Goal: Task Accomplishment & Management: Manage account settings

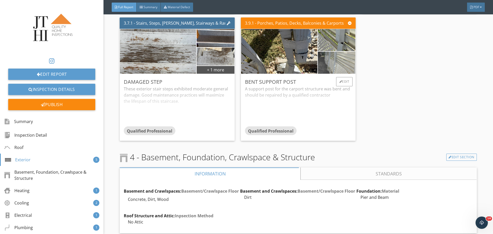
scroll to position [2082, 0]
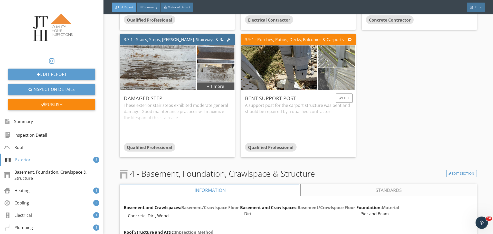
click at [335, 75] on img at bounding box center [337, 78] width 74 height 55
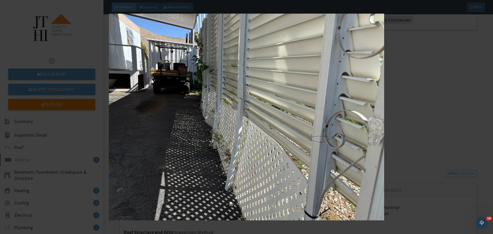
click at [333, 98] on img at bounding box center [246, 117] width 453 height 207
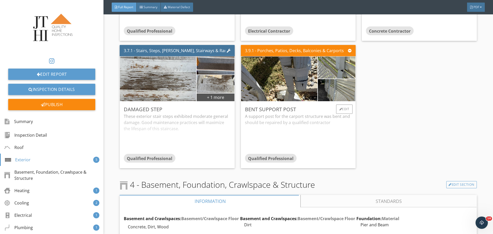
scroll to position [2056, 0]
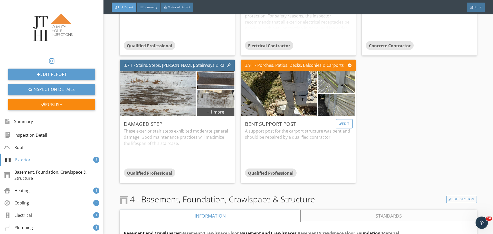
click at [339, 121] on div "Edit" at bounding box center [344, 123] width 17 height 9
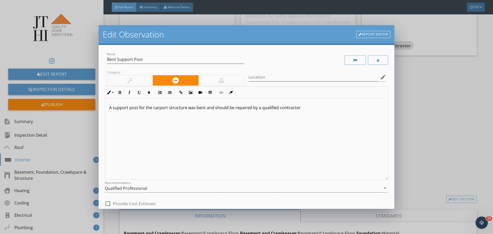
click at [114, 120] on div "A support post for the carport structure was bent and should be repaired by a q…" at bounding box center [246, 138] width 283 height 81
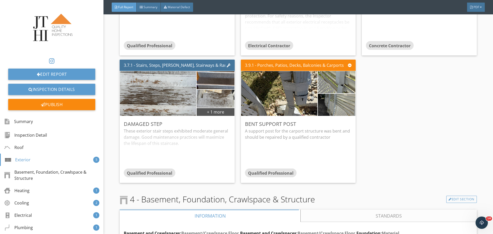
click at [493, 136] on div at bounding box center [246, 117] width 493 height 234
click at [345, 121] on div "Edit" at bounding box center [344, 123] width 17 height 9
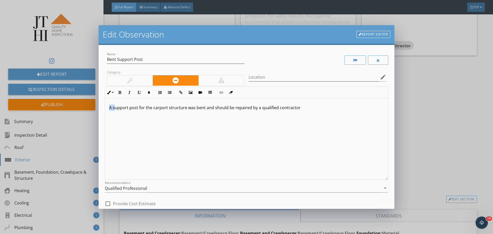
drag, startPoint x: 114, startPoint y: 107, endPoint x: 69, endPoint y: 107, distance: 44.7
click at [74, 107] on div "Edit Observation Report Editor Name Bent Support Post Category Location edit In…" at bounding box center [246, 117] width 493 height 234
drag, startPoint x: 134, startPoint y: 107, endPoint x: 154, endPoint y: 113, distance: 20.3
click at [134, 108] on p "Support post for the carport structure was bent and should be repaired by a qua…" at bounding box center [246, 108] width 275 height 6
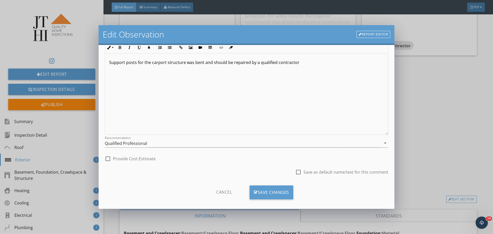
scroll to position [50, 0]
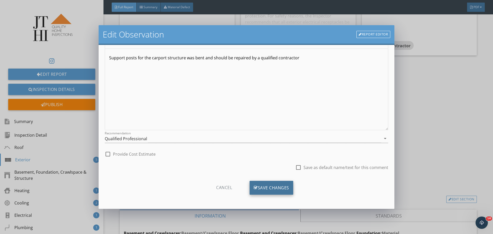
drag, startPoint x: 287, startPoint y: 194, endPoint x: 290, endPoint y: 193, distance: 3.9
click at [287, 194] on div "Save Changes" at bounding box center [272, 188] width 44 height 14
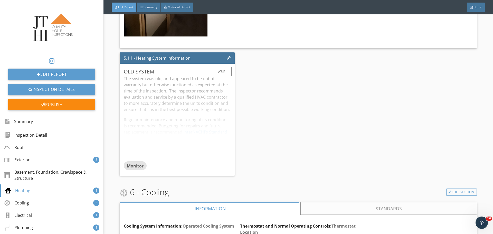
scroll to position [2596, 0]
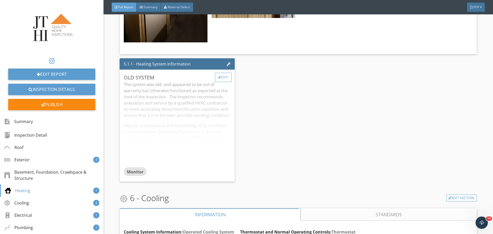
click at [222, 82] on div "Edit" at bounding box center [223, 77] width 17 height 9
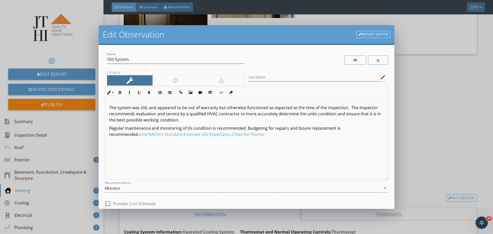
click at [402, 103] on div "Edit Observation Report Editor Name Old System Category Location edit Inline St…" at bounding box center [246, 117] width 493 height 234
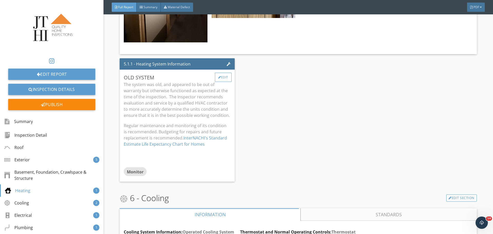
click at [216, 81] on div "Edit" at bounding box center [223, 77] width 17 height 9
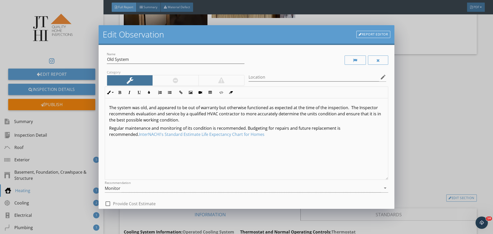
click at [365, 37] on link "Report Editor" at bounding box center [374, 34] width 34 height 7
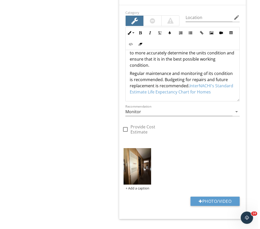
scroll to position [2285, 0]
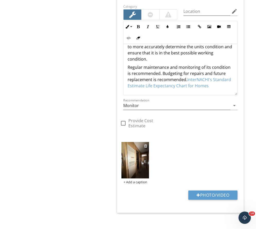
click at [146, 146] on div at bounding box center [145, 146] width 3 height 4
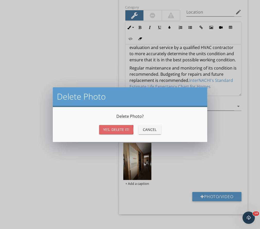
click at [115, 131] on div "Yes, Delete it!" at bounding box center [116, 129] width 26 height 5
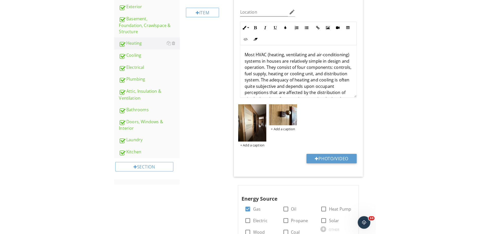
scroll to position [0, 0]
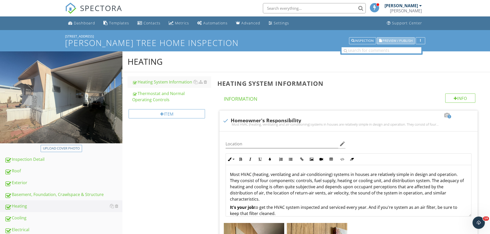
click at [255, 41] on span "Preview / Publish" at bounding box center [397, 40] width 30 height 3
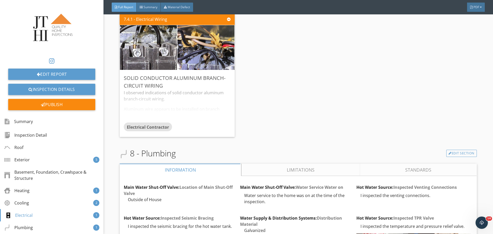
scroll to position [3752, 0]
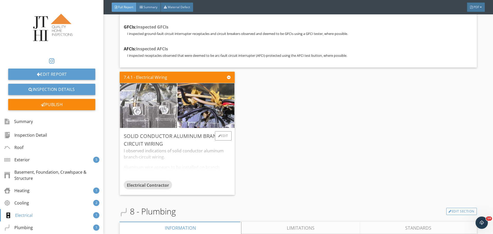
click at [160, 108] on img at bounding box center [148, 105] width 142 height 107
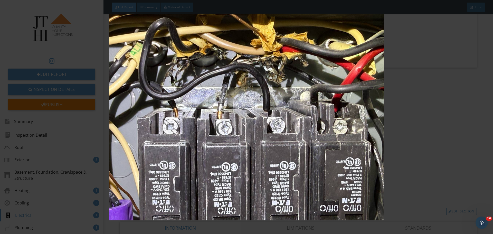
click at [272, 134] on img at bounding box center [246, 117] width 453 height 207
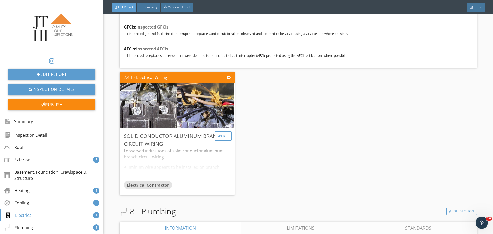
click at [221, 131] on div "Edit" at bounding box center [223, 135] width 17 height 9
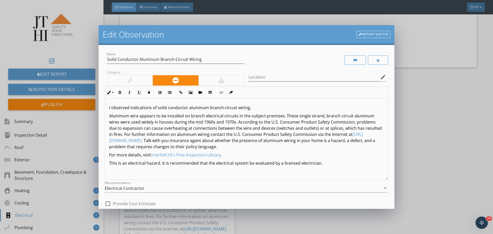
click at [364, 28] on div "Edit Observation Report Editor" at bounding box center [247, 35] width 296 height 20
click at [366, 32] on link "Report Editor" at bounding box center [374, 34] width 34 height 7
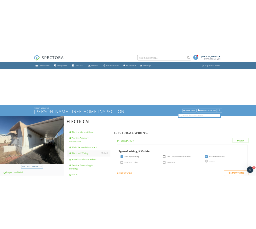
scroll to position [334, 0]
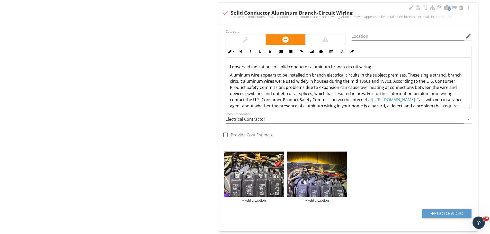
click at [251, 179] on img at bounding box center [254, 174] width 60 height 45
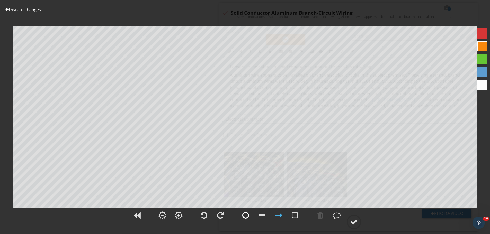
click at [242, 218] on div at bounding box center [245, 216] width 7 height 8
click at [31, 12] on link "Discard changes" at bounding box center [23, 10] width 36 height 6
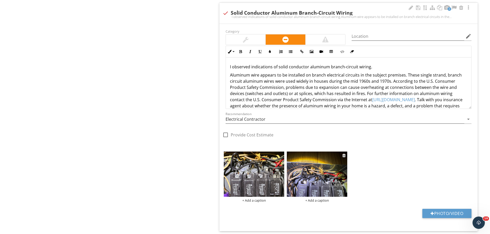
click at [308, 195] on img at bounding box center [317, 174] width 60 height 45
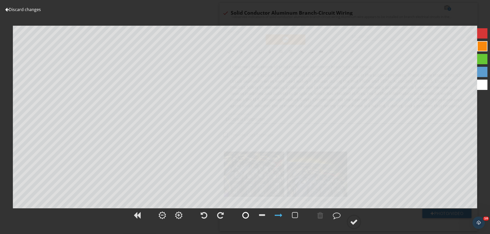
click at [250, 216] on div at bounding box center [245, 215] width 13 height 13
click at [354, 225] on div at bounding box center [354, 222] width 8 height 8
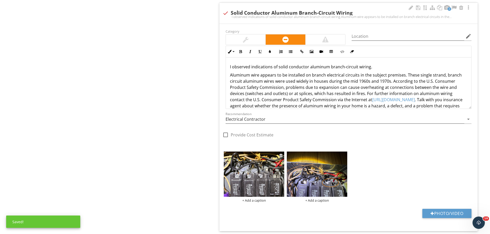
click at [242, 171] on img at bounding box center [254, 174] width 60 height 45
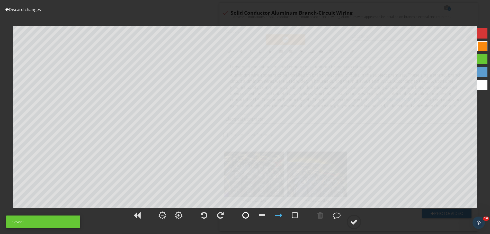
click at [249, 215] on div at bounding box center [245, 215] width 13 height 13
click at [348, 217] on icon at bounding box center [353, 222] width 14 height 14
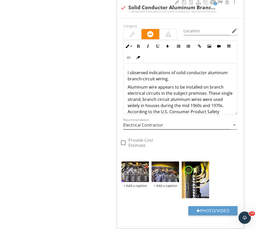
scroll to position [437, 0]
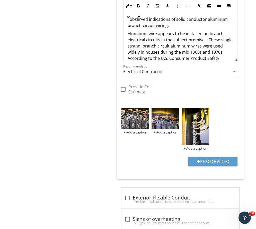
click at [196, 132] on img at bounding box center [194, 126] width 27 height 37
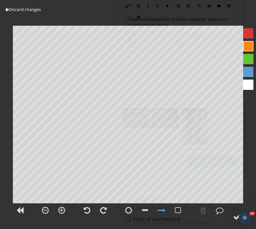
click at [39, 11] on link "Discard changes" at bounding box center [23, 10] width 36 height 6
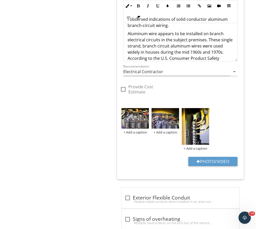
click at [205, 112] on div at bounding box center [205, 112] width 3 height 4
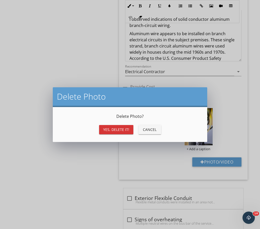
click at [127, 132] on div "Yes, Delete it!" at bounding box center [116, 129] width 26 height 5
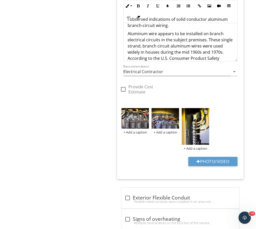
click at [200, 130] on img at bounding box center [194, 126] width 27 height 37
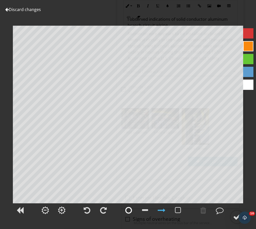
click at [129, 211] on div at bounding box center [128, 211] width 7 height 8
click at [34, 9] on link "Discard changes" at bounding box center [23, 10] width 36 height 6
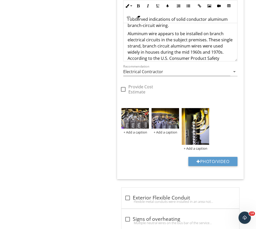
click at [207, 127] on img at bounding box center [194, 126] width 27 height 37
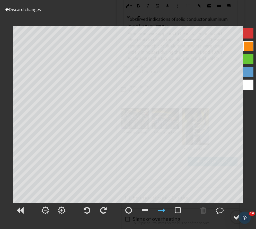
click at [42, 8] on div "Discard changes Add Location" at bounding box center [128, 114] width 256 height 229
click at [39, 11] on link "Discard changes" at bounding box center [23, 10] width 36 height 6
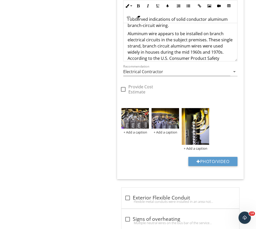
click at [191, 131] on img at bounding box center [194, 126] width 27 height 37
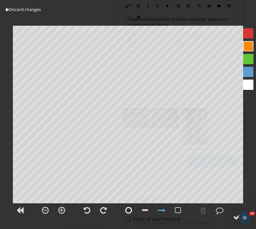
click at [130, 214] on div at bounding box center [128, 211] width 7 height 8
click at [235, 214] on div at bounding box center [237, 217] width 8 height 8
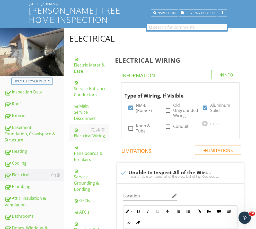
scroll to position [154, 0]
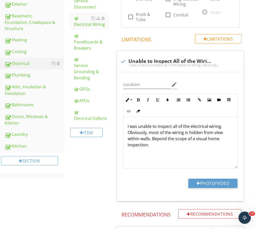
drag, startPoint x: 31, startPoint y: 143, endPoint x: 257, endPoint y: 133, distance: 226.4
click at [31, 143] on div "Kitchen" at bounding box center [34, 146] width 59 height 7
type textarea "<p>I observed indications of solid conductor aluminum branch-circuit wiring.</p…"
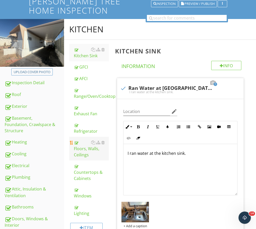
scroll to position [51, 0]
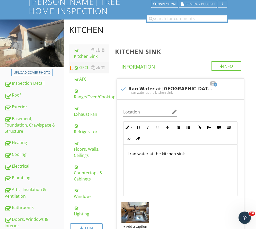
click at [81, 68] on div "GFCI" at bounding box center [91, 68] width 35 height 6
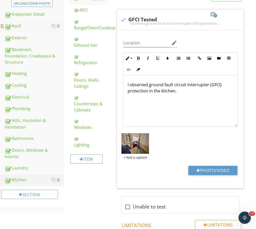
scroll to position [26, 0]
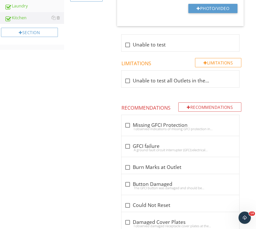
click at [95, 113] on div "Kitchen Kitchen Sink GFCI AFCI Range/Oven/Cooktop Exhaust Fan Refrigerator Floo…" at bounding box center [160, 196] width 192 height 817
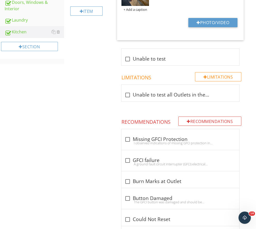
scroll to position [257, 0]
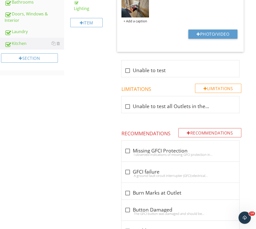
click at [111, 134] on div "Kitchen Kitchen Sink GFCI AFCI Range/Oven/Cooktop Exhaust Fan Refrigerator Floo…" at bounding box center [160, 222] width 192 height 817
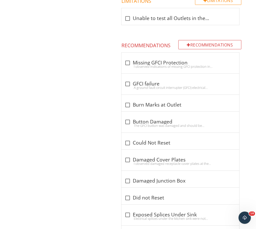
scroll to position [231, 0]
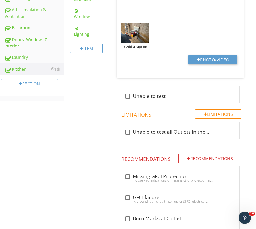
click at [130, 179] on div "I observed indications of missing GFCI protection in the kitchen. All kitchen c…" at bounding box center [180, 180] width 112 height 4
checkbox input "true"
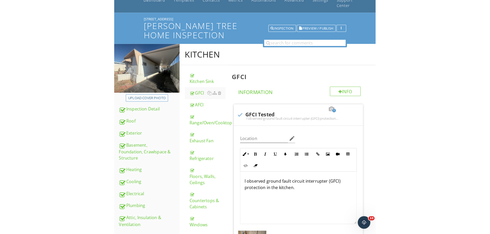
scroll to position [0, 0]
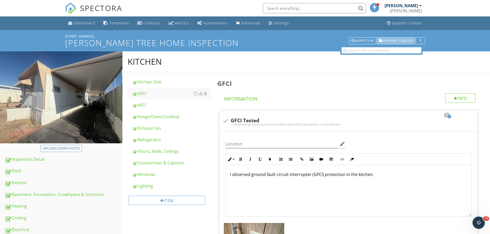
click at [396, 39] on span "Preview / Publish" at bounding box center [397, 40] width 30 height 3
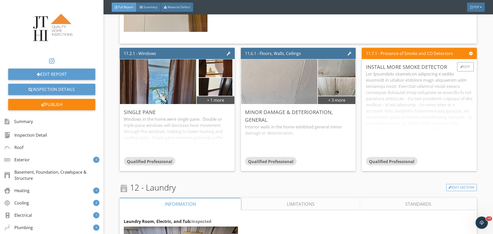
scroll to position [5911, 0]
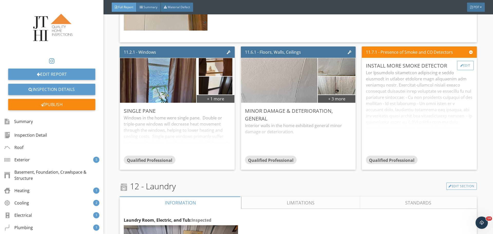
click at [461, 62] on div "Edit" at bounding box center [465, 65] width 17 height 9
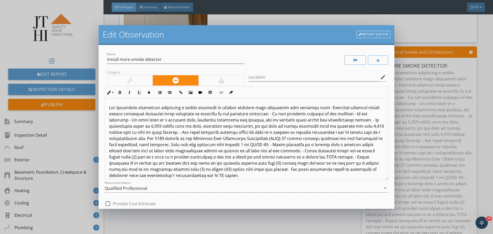
click at [363, 35] on link "Report Editor" at bounding box center [374, 34] width 34 height 7
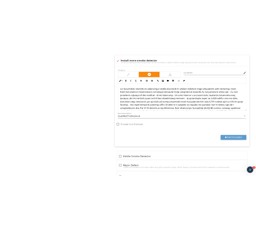
scroll to position [721, 0]
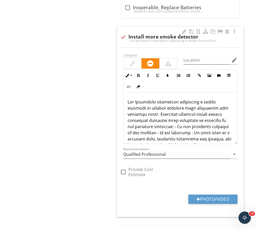
drag, startPoint x: 89, startPoint y: 54, endPoint x: 122, endPoint y: 47, distance: 33.7
drag, startPoint x: 100, startPoint y: 49, endPoint x: 111, endPoint y: 45, distance: 11.3
click at [122, 39] on div at bounding box center [180, 41] width 120 height 4
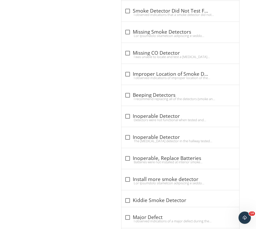
scroll to position [568, 0]
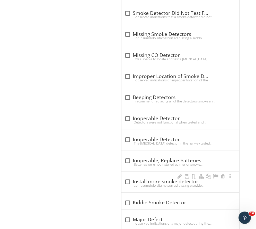
click at [123, 189] on div "check_box_outline_blank Install more smoke detector" at bounding box center [180, 182] width 118 height 21
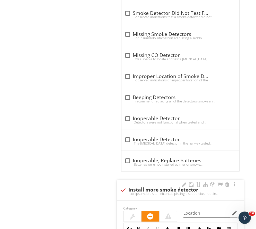
click at [123, 189] on div at bounding box center [123, 190] width 9 height 9
checkbox input "true"
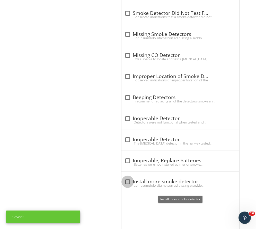
click at [115, 194] on span "check_box_outline_blank Old Detectors, New Detectors Recommended I observed ind…" at bounding box center [181, 227] width 133 height 491
click at [125, 185] on div at bounding box center [180, 185] width 112 height 4
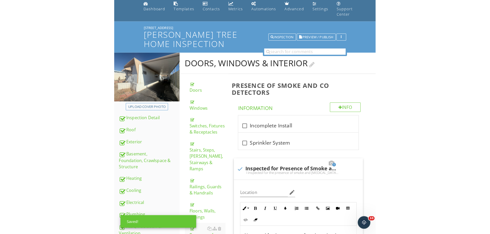
scroll to position [0, 0]
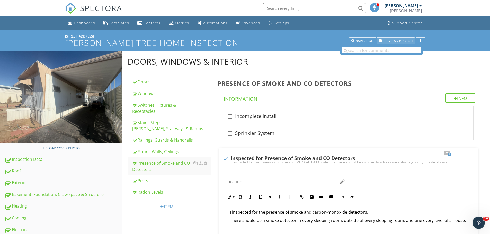
click at [397, 42] on span "Preview / Publish" at bounding box center [397, 40] width 30 height 3
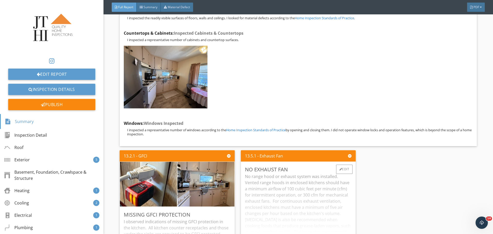
scroll to position [6698, 0]
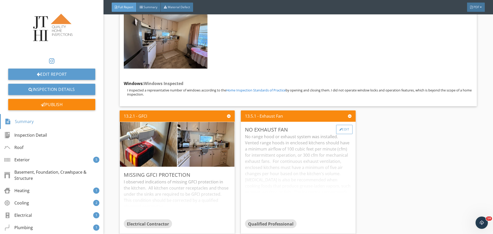
click at [342, 126] on div "Edit" at bounding box center [344, 129] width 17 height 9
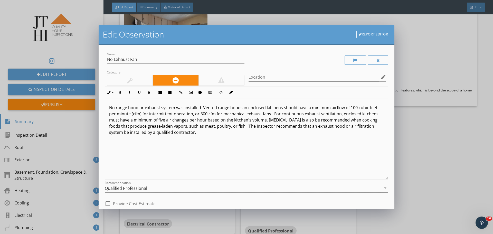
click at [373, 36] on link "Report Editor" at bounding box center [374, 34] width 34 height 7
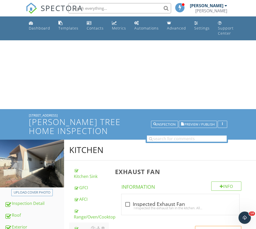
scroll to position [549, 0]
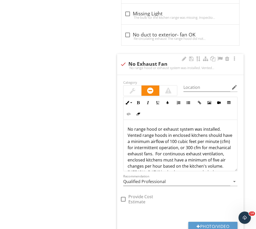
click at [124, 63] on div at bounding box center [123, 64] width 9 height 9
checkbox input "true"
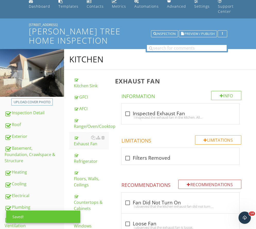
scroll to position [26, 0]
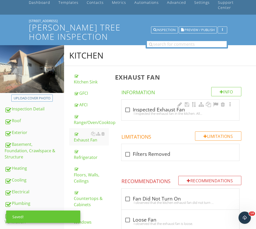
click at [122, 120] on div "check_box_outline_blank Inspected Exhaust Fan I inspected the exhaust fan in th…" at bounding box center [180, 110] width 118 height 21
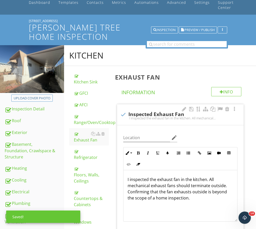
click at [128, 111] on div "check Inspected Exhaust Fan" at bounding box center [180, 114] width 120 height 7
checkbox input "true"
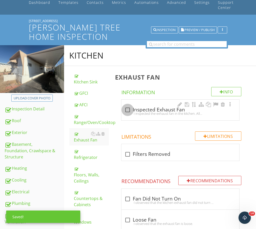
click at [130, 110] on div at bounding box center [127, 110] width 9 height 9
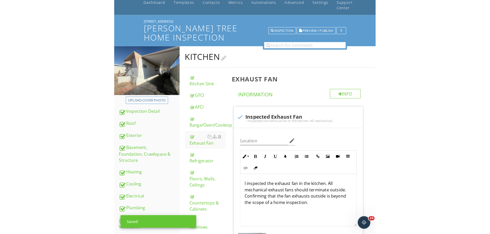
scroll to position [0, 0]
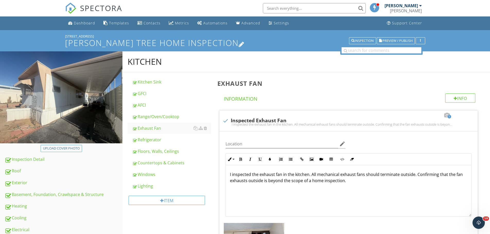
click at [99, 40] on h1 "[PERSON_NAME] Tree Home Inspection" at bounding box center [245, 42] width 360 height 9
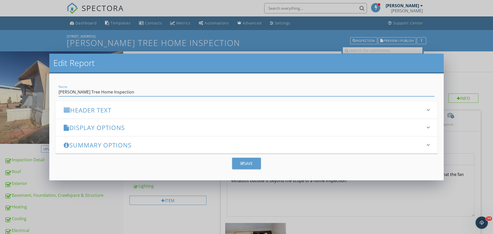
click at [168, 54] on div "Edit Report" at bounding box center [246, 64] width 395 height 20
drag, startPoint x: 146, startPoint y: 28, endPoint x: 182, endPoint y: 33, distance: 37.1
click at [147, 28] on div "Edit Report Name [PERSON_NAME] Tree Home Inspection Header Text keyboard_arrow_…" at bounding box center [246, 117] width 493 height 234
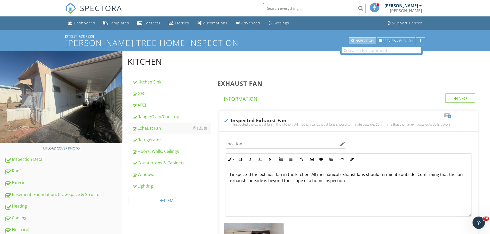
click at [359, 41] on div "Inspection" at bounding box center [362, 41] width 22 height 4
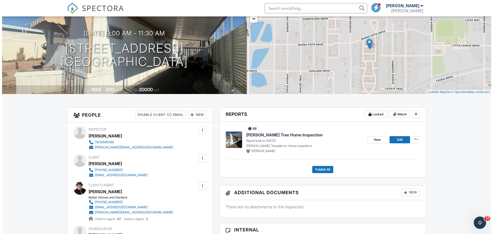
scroll to position [51, 0]
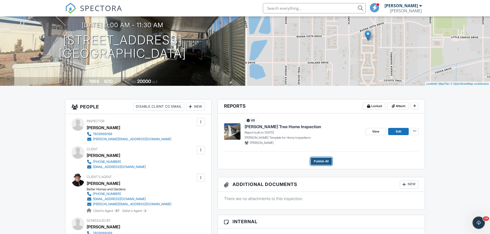
click at [321, 163] on span "Publish All" at bounding box center [321, 161] width 15 height 5
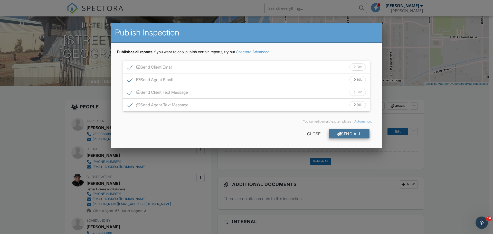
click at [361, 139] on div "Send All" at bounding box center [349, 133] width 41 height 9
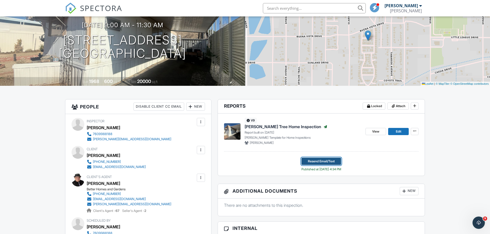
click at [329, 160] on span "Resend Email/Text" at bounding box center [321, 161] width 27 height 5
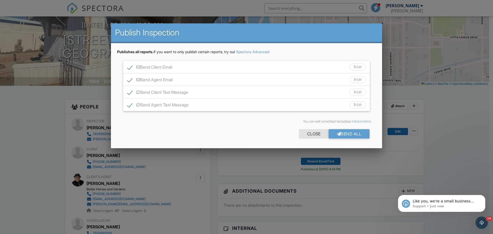
click at [318, 130] on div "Close" at bounding box center [314, 133] width 30 height 9
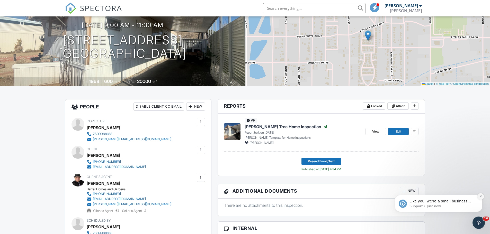
click at [479, 196] on button "Dismiss notification" at bounding box center [480, 196] width 7 height 7
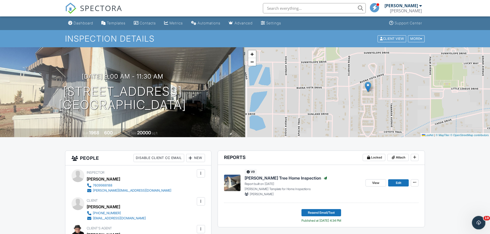
click at [477, 220] on icon "Open Intercom Messenger" at bounding box center [478, 222] width 4 height 4
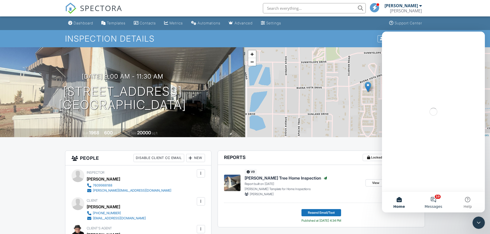
click at [440, 201] on button "10 Messages" at bounding box center [433, 202] width 34 height 21
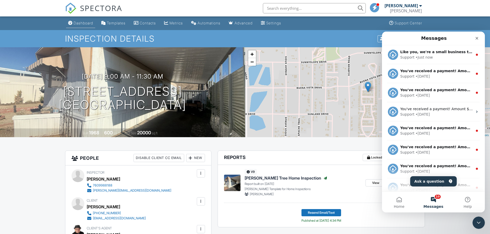
click at [88, 26] on link "Dashboard" at bounding box center [80, 24] width 29 height 10
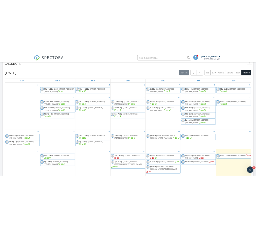
scroll to position [283, 0]
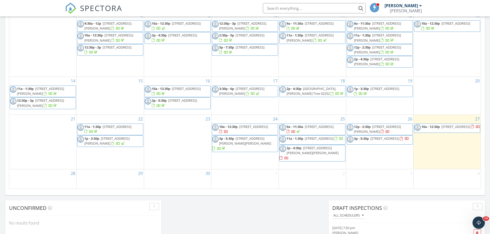
click at [327, 145] on link "11a - 1:30p 71915 Samarkand Dr, Twentynine Palms 92277" at bounding box center [312, 139] width 66 height 9
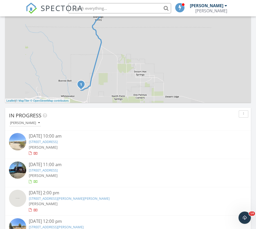
scroll to position [3, 3]
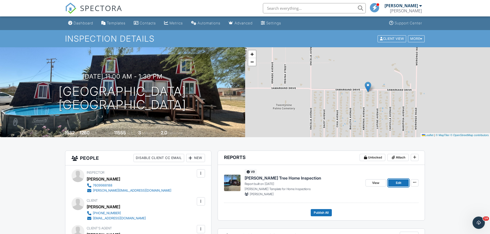
drag, startPoint x: 399, startPoint y: 181, endPoint x: 387, endPoint y: 176, distance: 13.2
click at [399, 181] on span "Edit" at bounding box center [398, 182] width 5 height 5
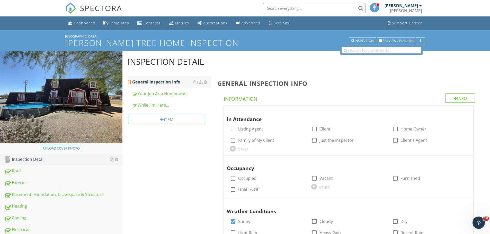
click at [154, 84] on div "General Inspection Info" at bounding box center [171, 82] width 79 height 6
click at [312, 126] on div at bounding box center [314, 129] width 9 height 9
checkbox input "true"
click at [396, 140] on div at bounding box center [395, 140] width 9 height 9
checkbox input "true"
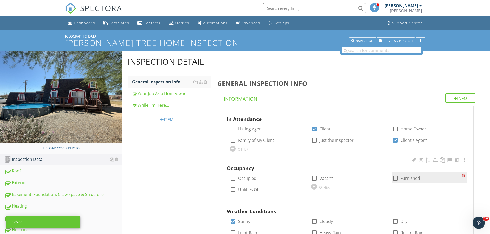
click at [399, 179] on div at bounding box center [395, 178] width 9 height 9
checkbox input "true"
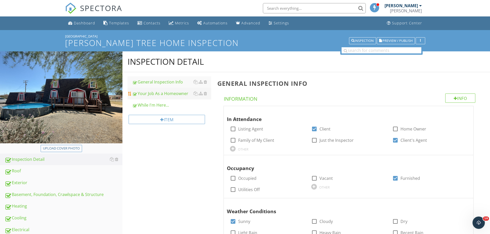
click at [143, 96] on div "Your Job As a Homeowner" at bounding box center [171, 93] width 79 height 6
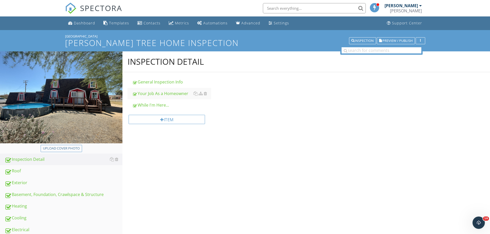
drag, startPoint x: 146, startPoint y: 104, endPoint x: 74, endPoint y: 136, distance: 78.3
click at [146, 104] on div "While I'm Here..." at bounding box center [171, 105] width 79 height 6
type textarea "<p>Now that you've bought your home and had your inspection, you may still have…"
type textarea "<p><img src="[URL][DOMAIN_NAME]" style="width: 217px; display: block; vertical-…"
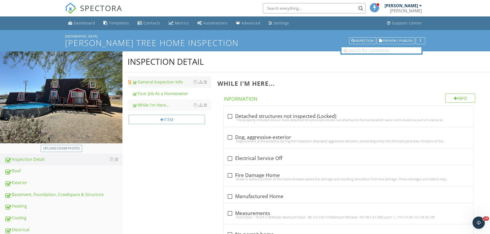
drag, startPoint x: 58, startPoint y: 172, endPoint x: 174, endPoint y: 79, distance: 148.3
click at [59, 171] on div "Roof" at bounding box center [64, 171] width 118 height 7
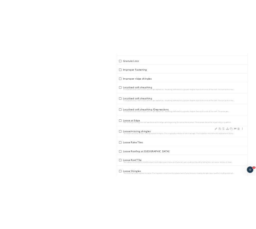
scroll to position [2184, 0]
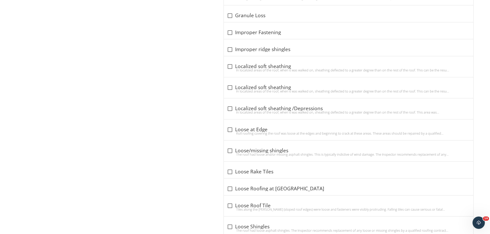
drag, startPoint x: 271, startPoint y: 152, endPoint x: 440, endPoint y: 4, distance: 224.4
click at [272, 151] on div "check_box_outline_blank Loose/missing [MEDICAL_DATA]" at bounding box center [348, 151] width 243 height 6
checkbox input "true"
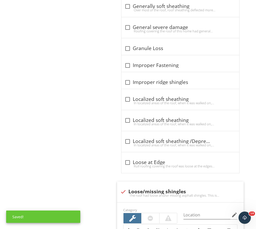
click at [152, 213] on div "Category" at bounding box center [150, 215] width 60 height 17
click at [154, 219] on div at bounding box center [150, 218] width 18 height 10
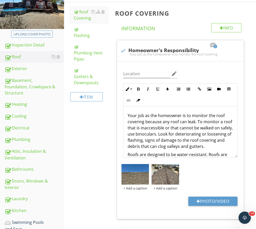
scroll to position [154, 0]
